Goal: Transaction & Acquisition: Download file/media

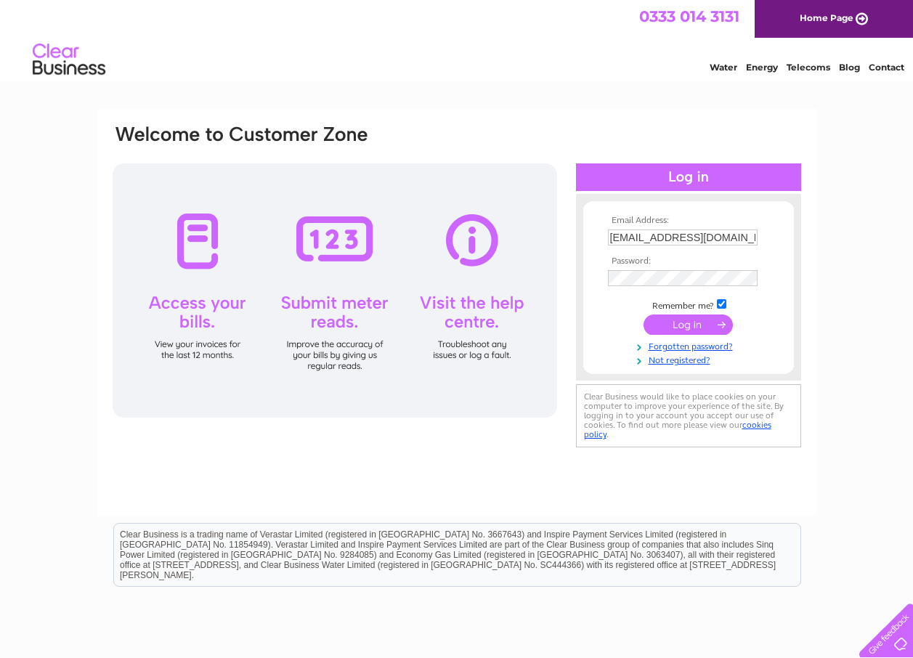
click at [685, 325] on input "submit" at bounding box center [687, 324] width 89 height 20
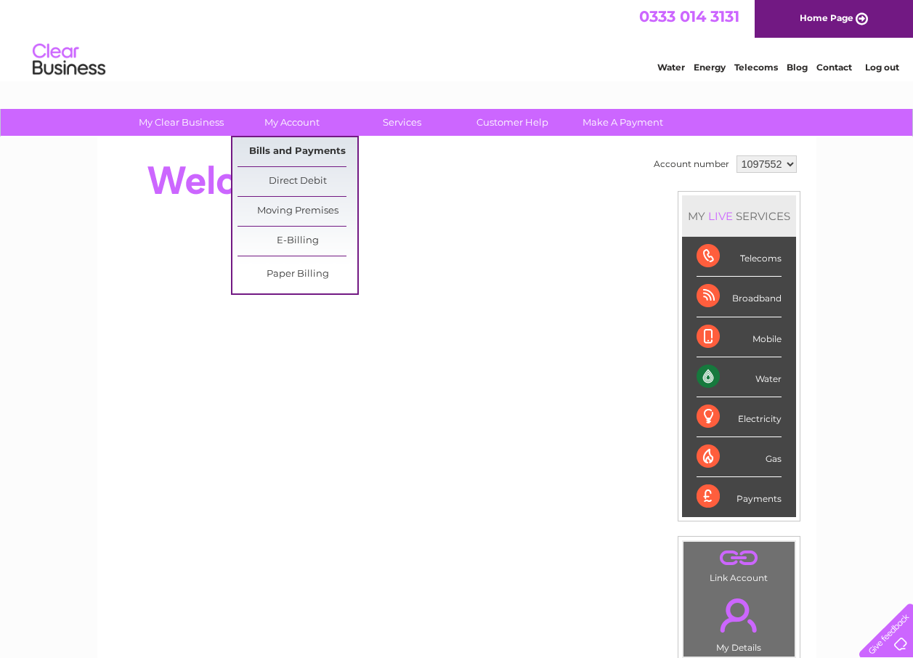
click at [295, 162] on link "Bills and Payments" at bounding box center [297, 151] width 120 height 29
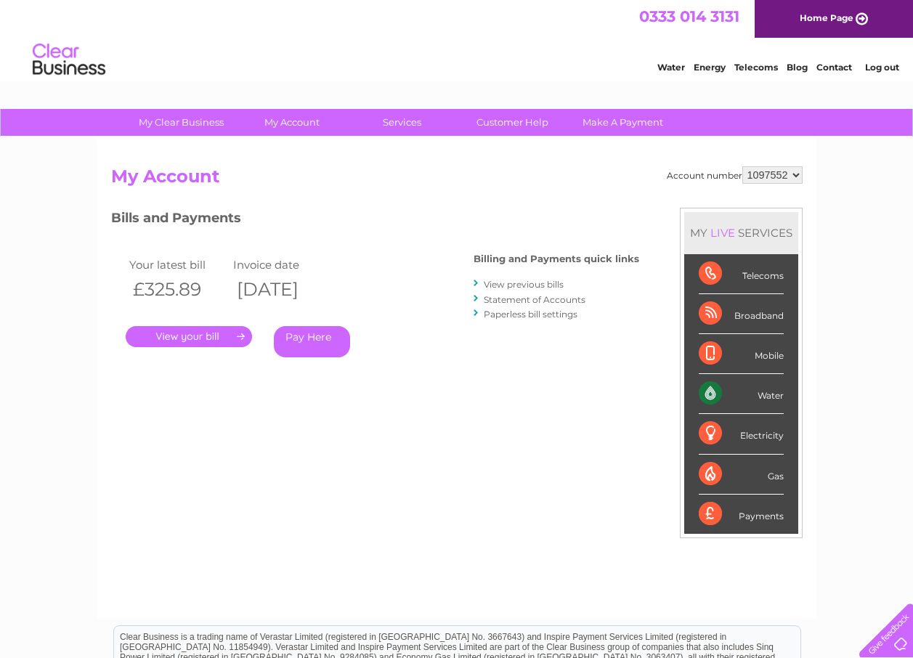
click at [515, 287] on link "View previous bills" at bounding box center [524, 284] width 80 height 11
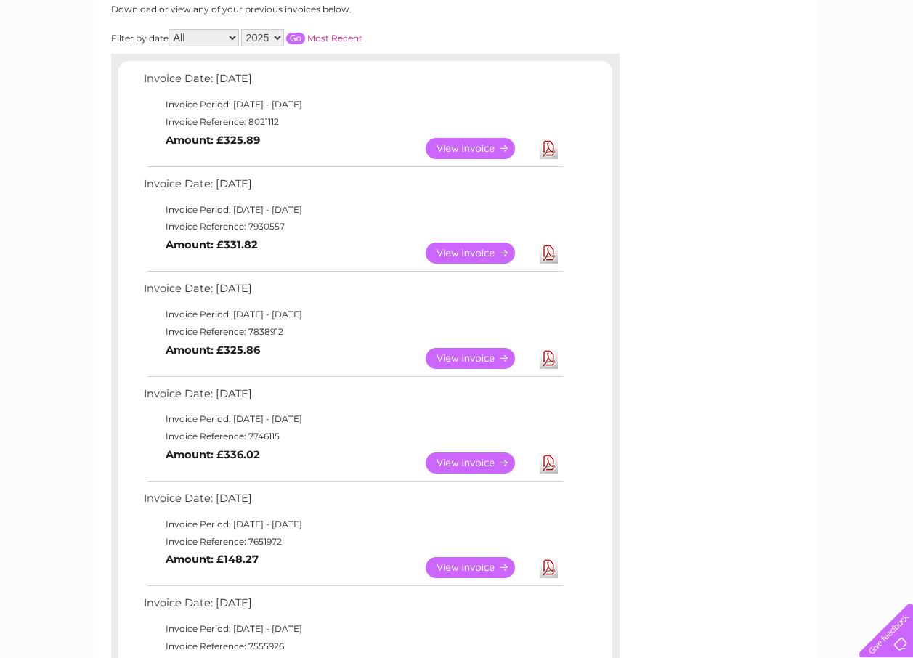
scroll to position [218, 0]
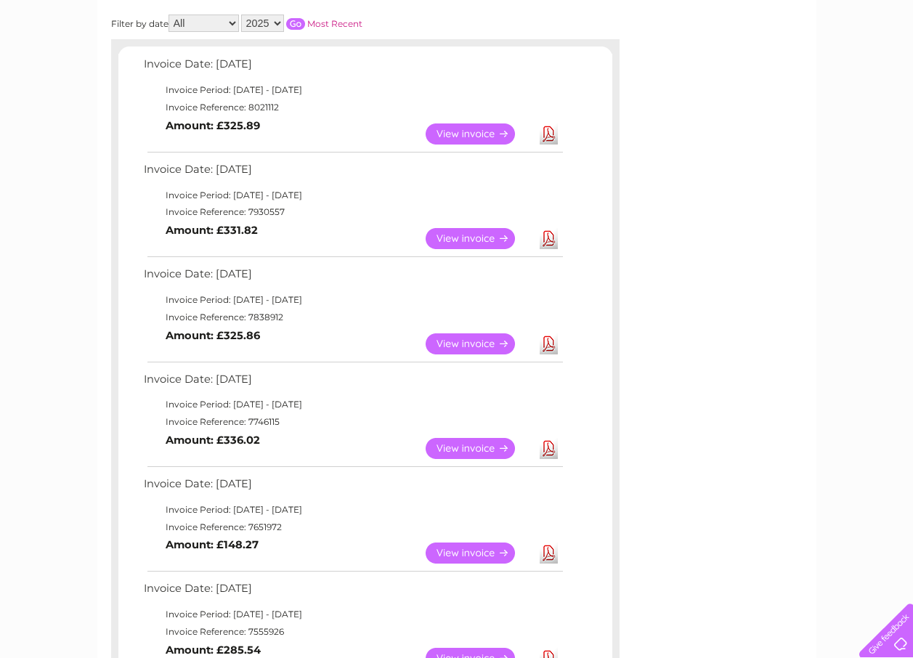
click at [547, 558] on link "Download" at bounding box center [548, 552] width 18 height 21
click at [552, 450] on link "Download" at bounding box center [548, 448] width 18 height 21
click at [547, 344] on link "Download" at bounding box center [548, 343] width 18 height 21
